Goal: Information Seeking & Learning: Find specific fact

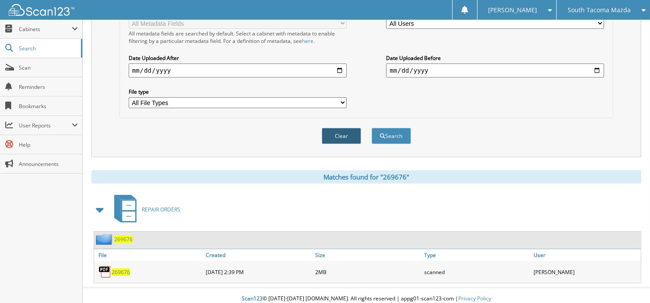
click at [331, 136] on button "Clear" at bounding box center [341, 136] width 39 height 16
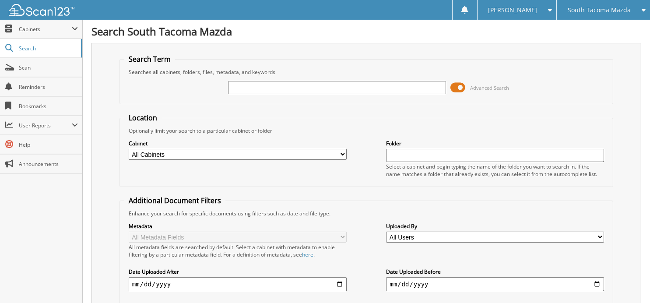
click at [593, 11] on span "South Tacoma Mazda" at bounding box center [599, 9] width 63 height 5
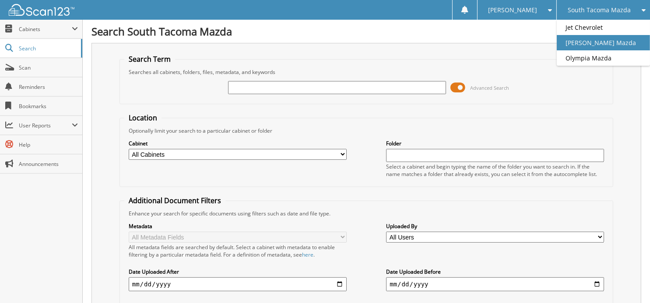
click at [589, 41] on link "[PERSON_NAME] Mazda" at bounding box center [603, 42] width 93 height 15
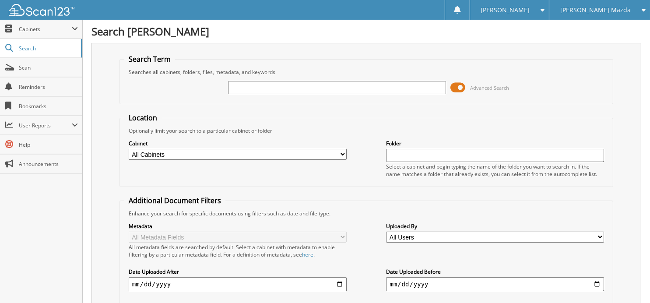
click at [281, 84] on input "text" at bounding box center [337, 87] width 218 height 13
type input "3"
type input "341854"
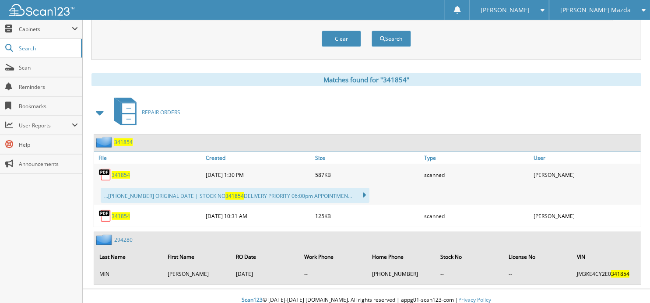
scroll to position [252, 0]
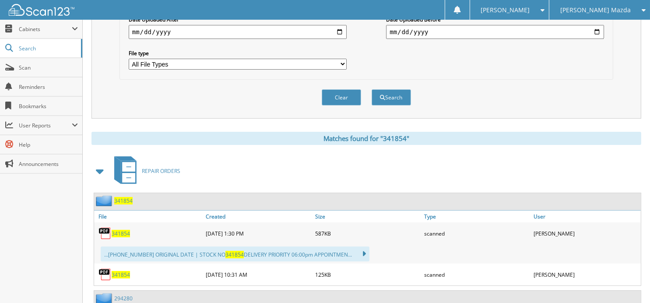
click at [115, 230] on span "341854" at bounding box center [121, 233] width 18 height 7
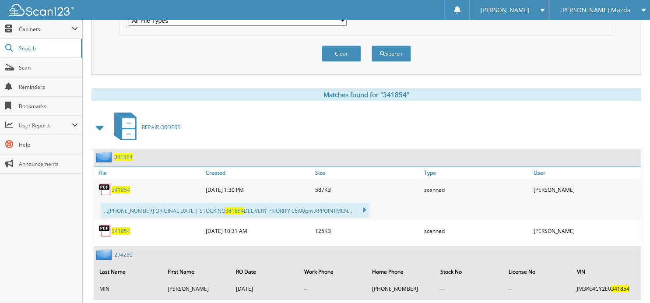
click at [122, 153] on span "341854" at bounding box center [123, 156] width 18 height 7
